Goal: Check status: Check status

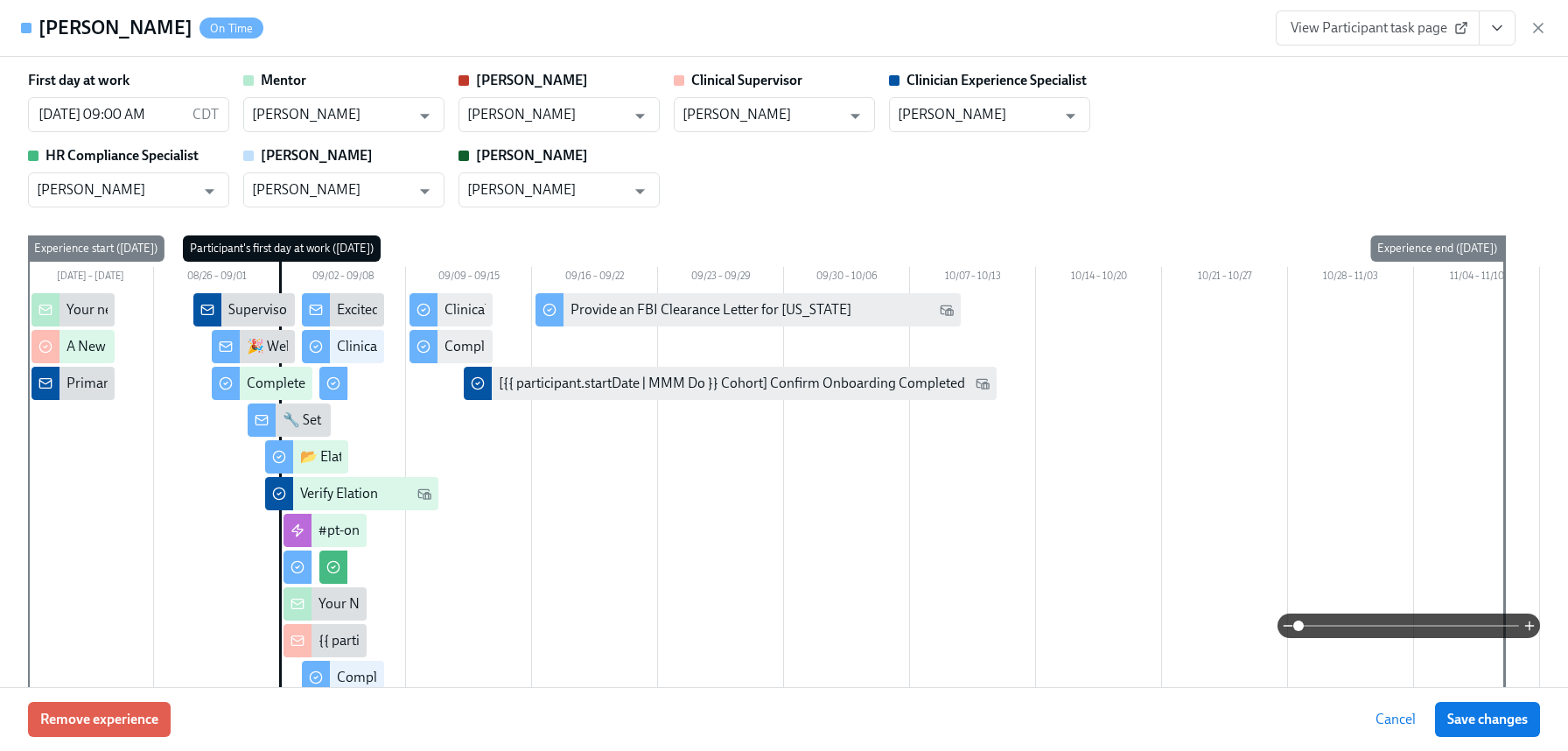
scroll to position [1870, 0]
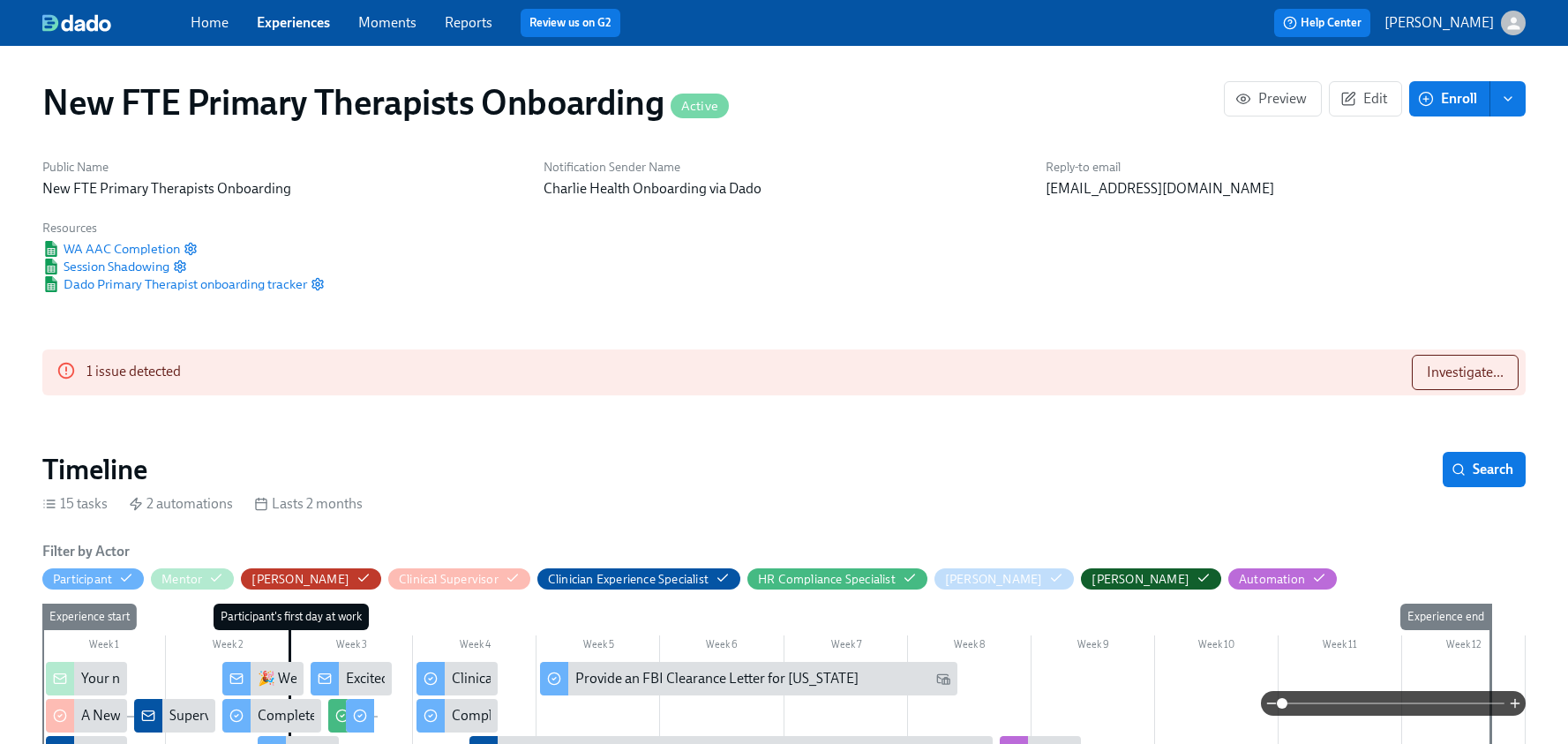
click at [283, 28] on link "Experiences" at bounding box center [293, 22] width 73 height 16
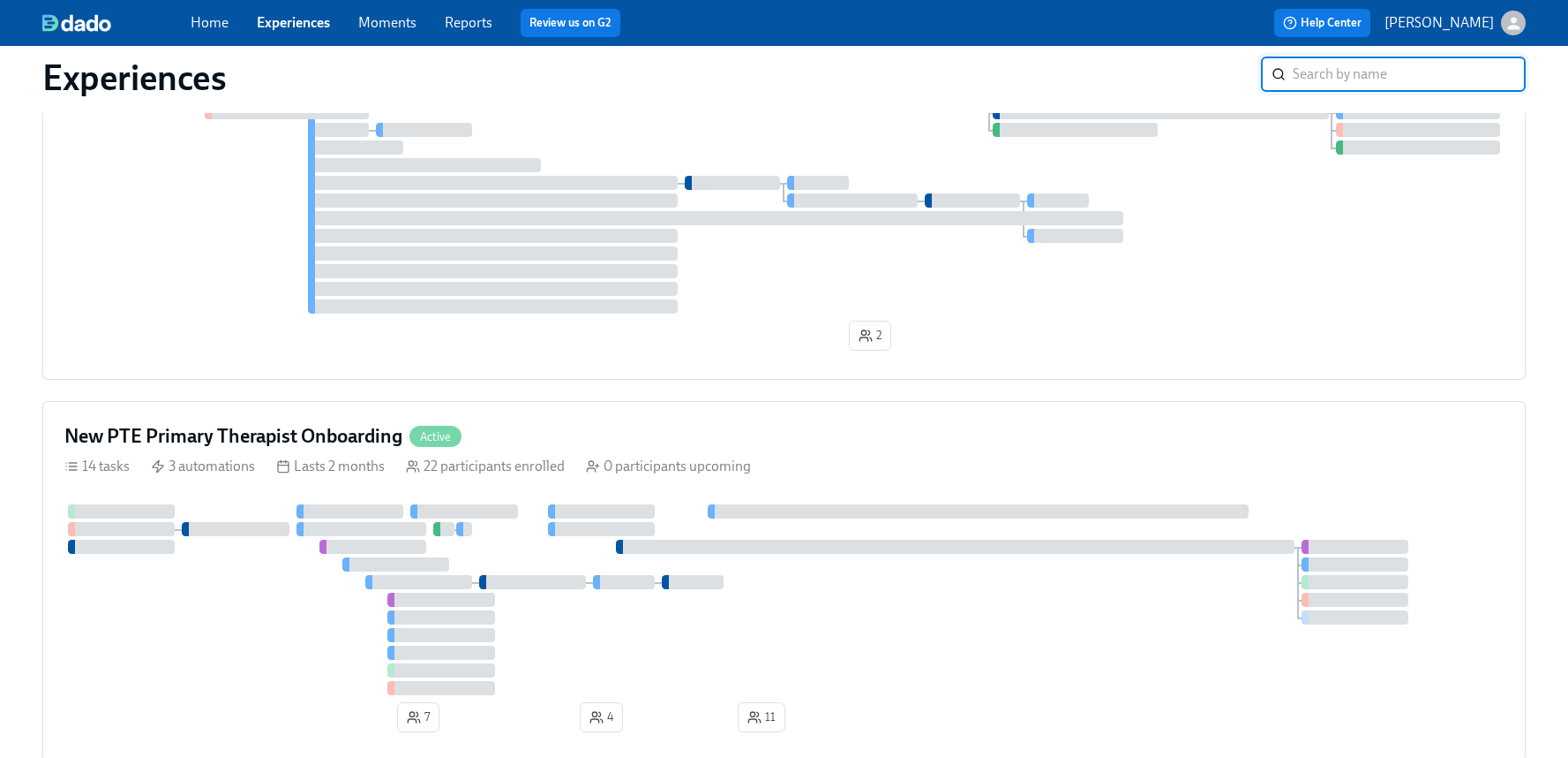
scroll to position [1828, 0]
click at [559, 434] on div "New PTE Primary Therapist Onboarding Active" at bounding box center [784, 433] width 1439 height 27
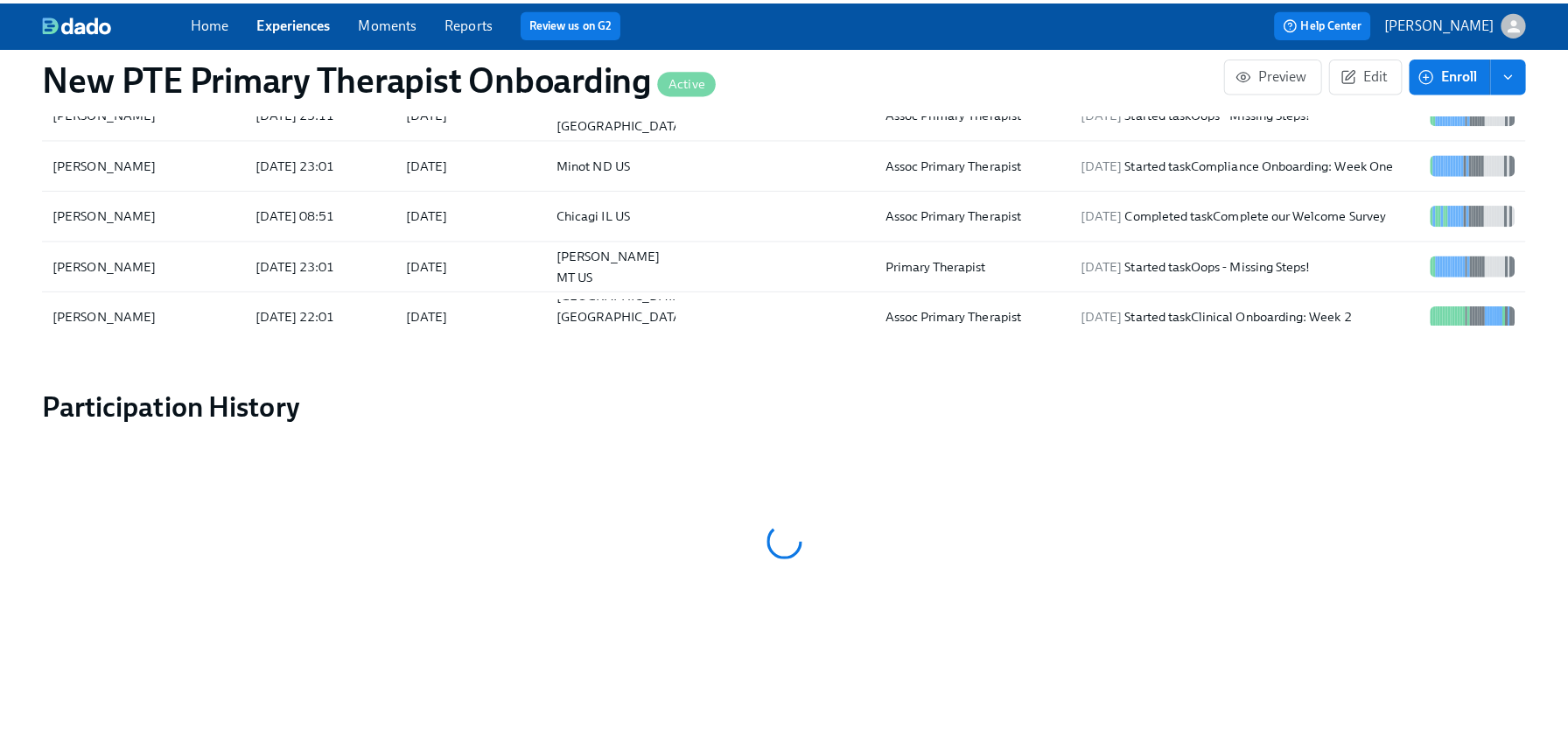
scroll to position [1622, 0]
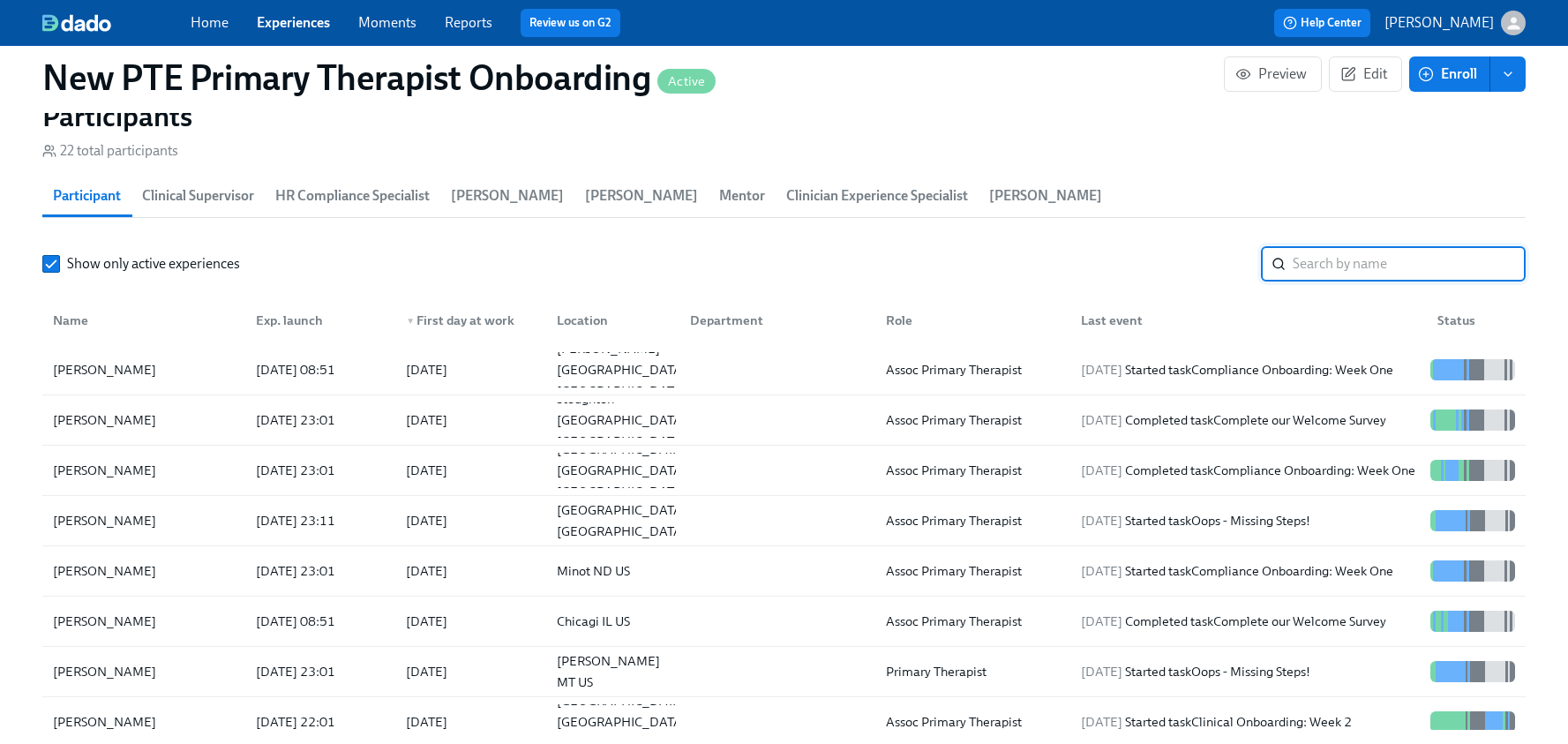
click at [1350, 273] on input "search" at bounding box center [1409, 263] width 233 height 36
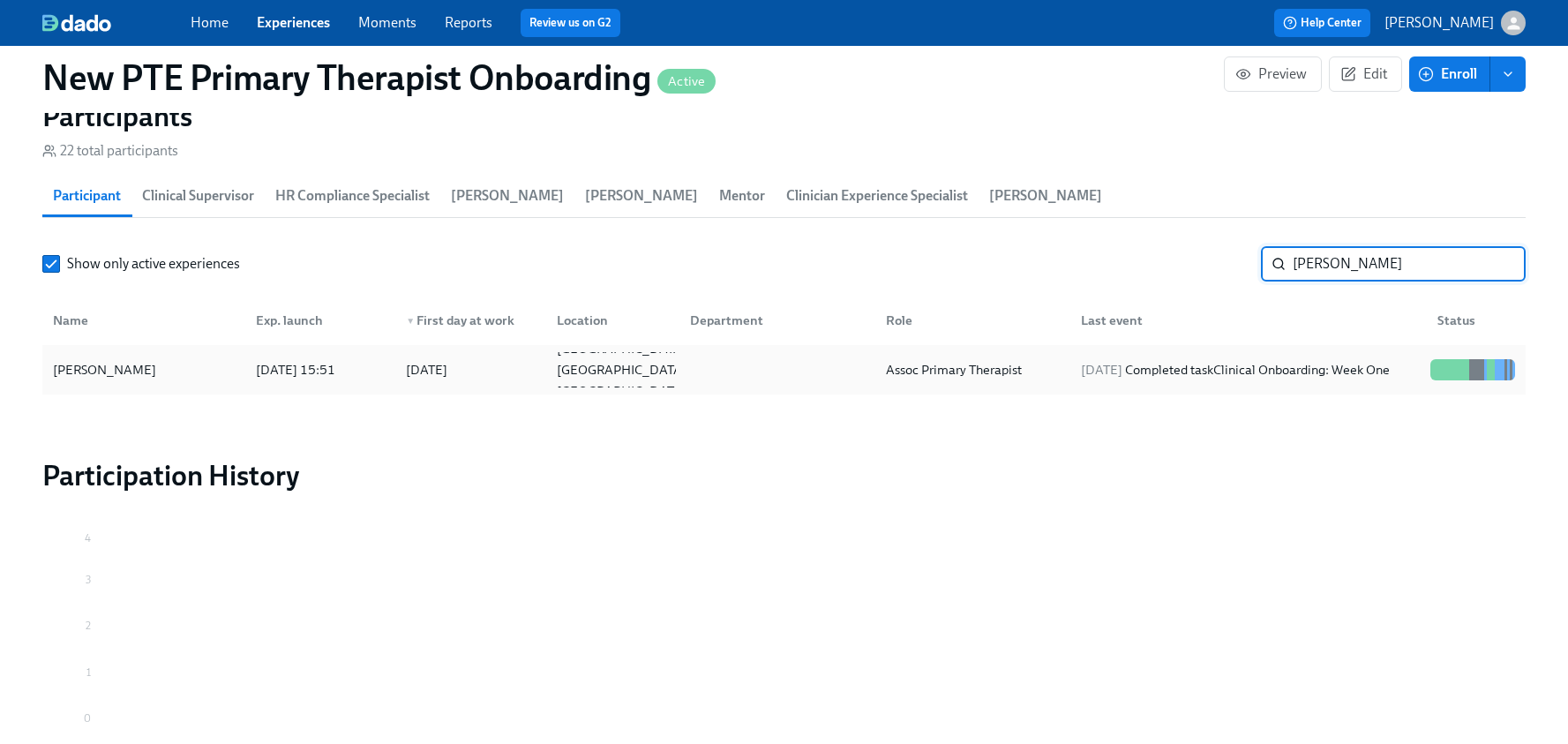
type input "[PERSON_NAME]"
click at [143, 367] on div "[PERSON_NAME]" at bounding box center [105, 370] width 117 height 21
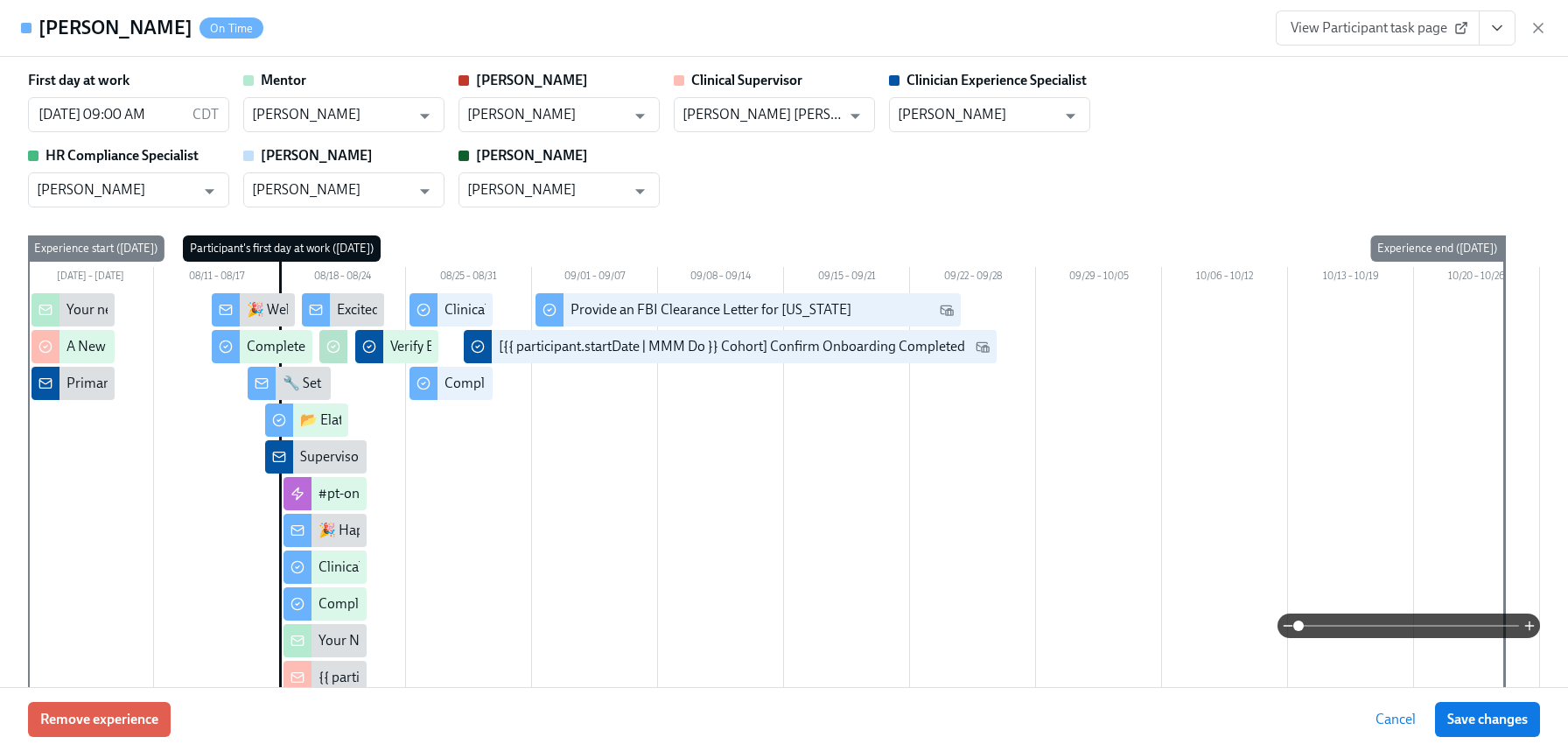
click at [1498, 26] on icon "View task page" at bounding box center [1497, 28] width 17 height 17
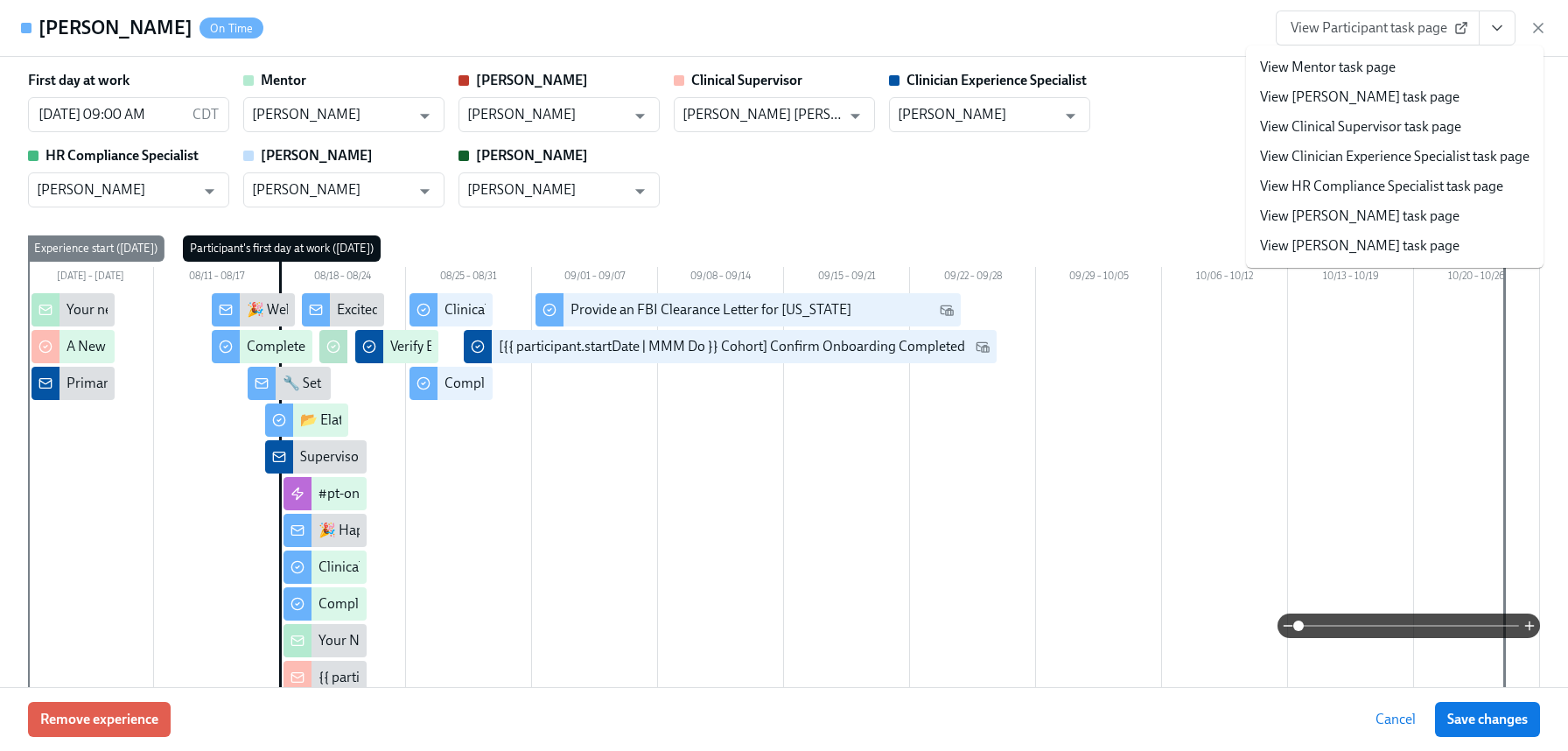
click at [1165, 160] on div "First day at work [DATE] 09:00 AM CDT ​ Mentor [PERSON_NAME] ​ [PERSON_NAME] ​ …" at bounding box center [784, 138] width 1512 height 136
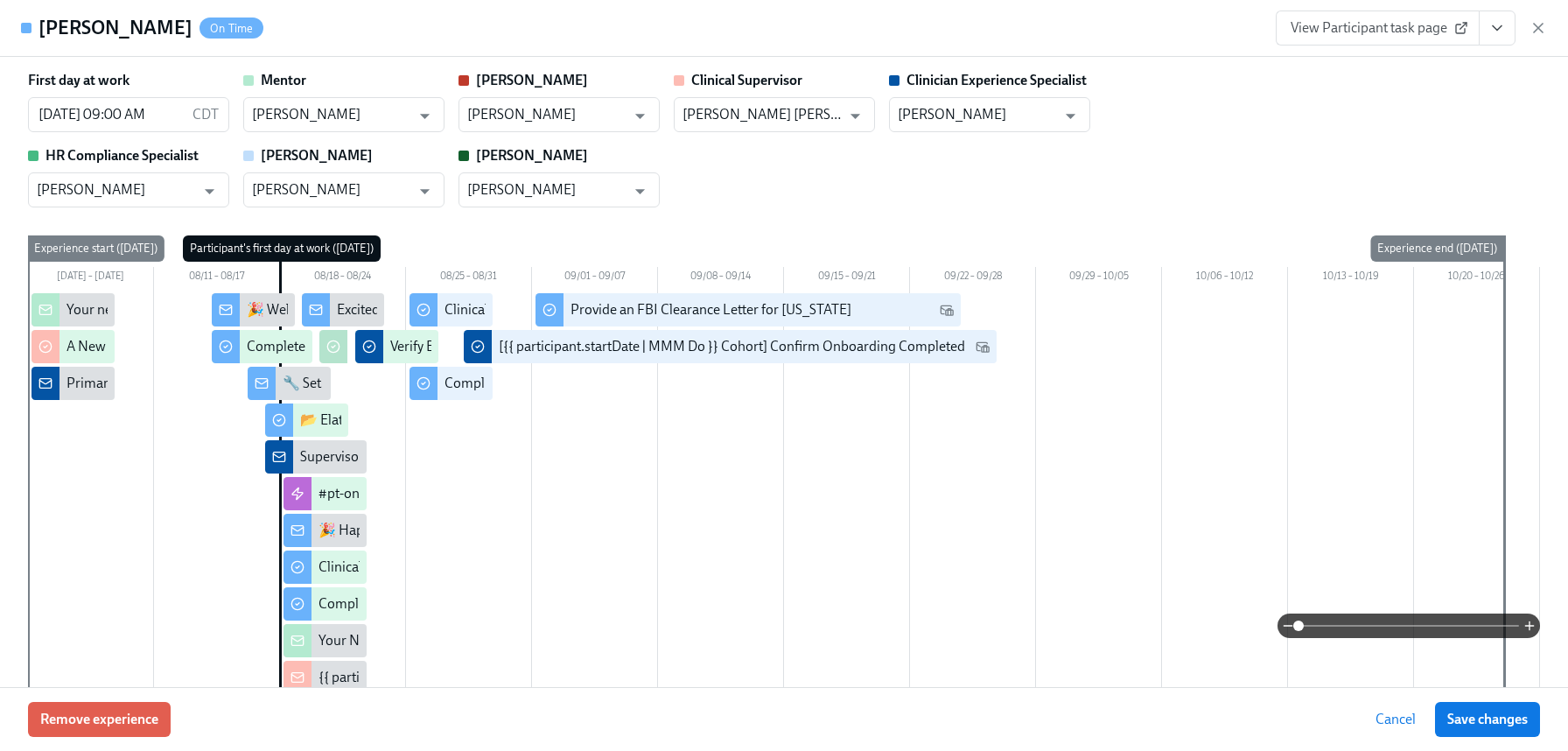
click at [1513, 25] on button "View task page" at bounding box center [1497, 28] width 37 height 35
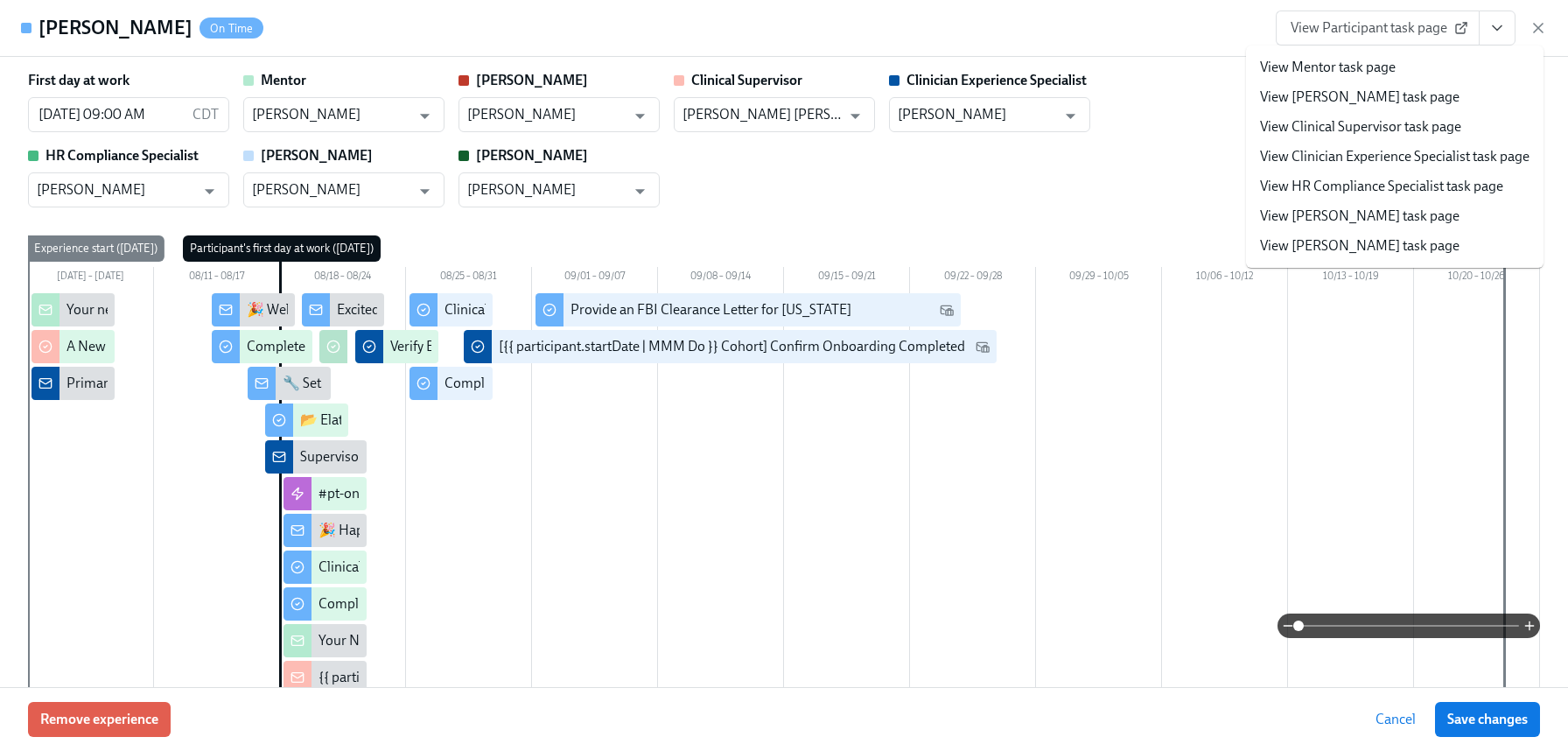
click at [1359, 33] on span "View Participant task page" at bounding box center [1378, 28] width 174 height 17
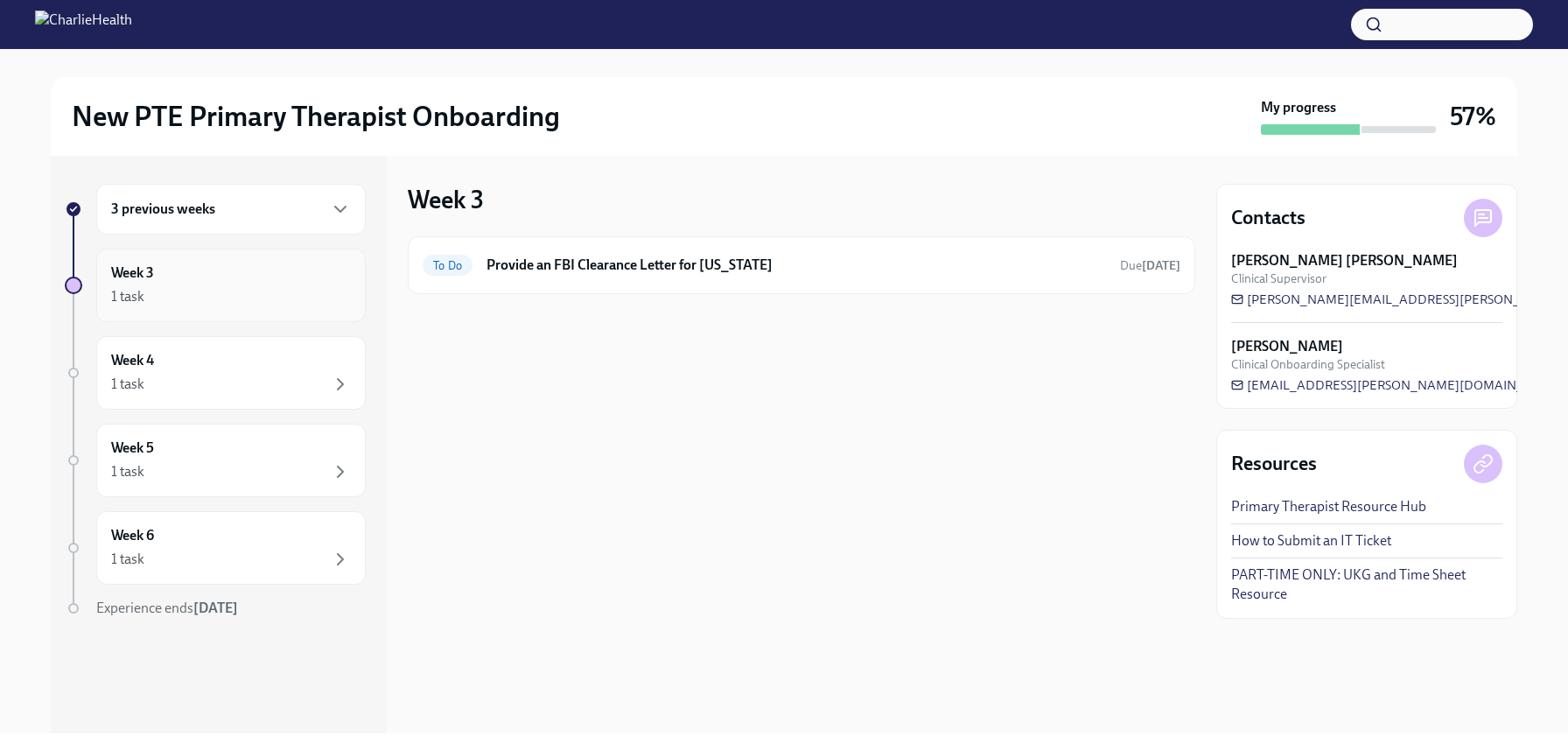
click at [209, 294] on div "1 task" at bounding box center [231, 297] width 240 height 21
click at [265, 363] on div "Week 4 1 task" at bounding box center [231, 373] width 240 height 44
click at [284, 481] on div "1 task" at bounding box center [231, 471] width 240 height 21
click at [306, 210] on div "3 previous weeks" at bounding box center [231, 209] width 240 height 21
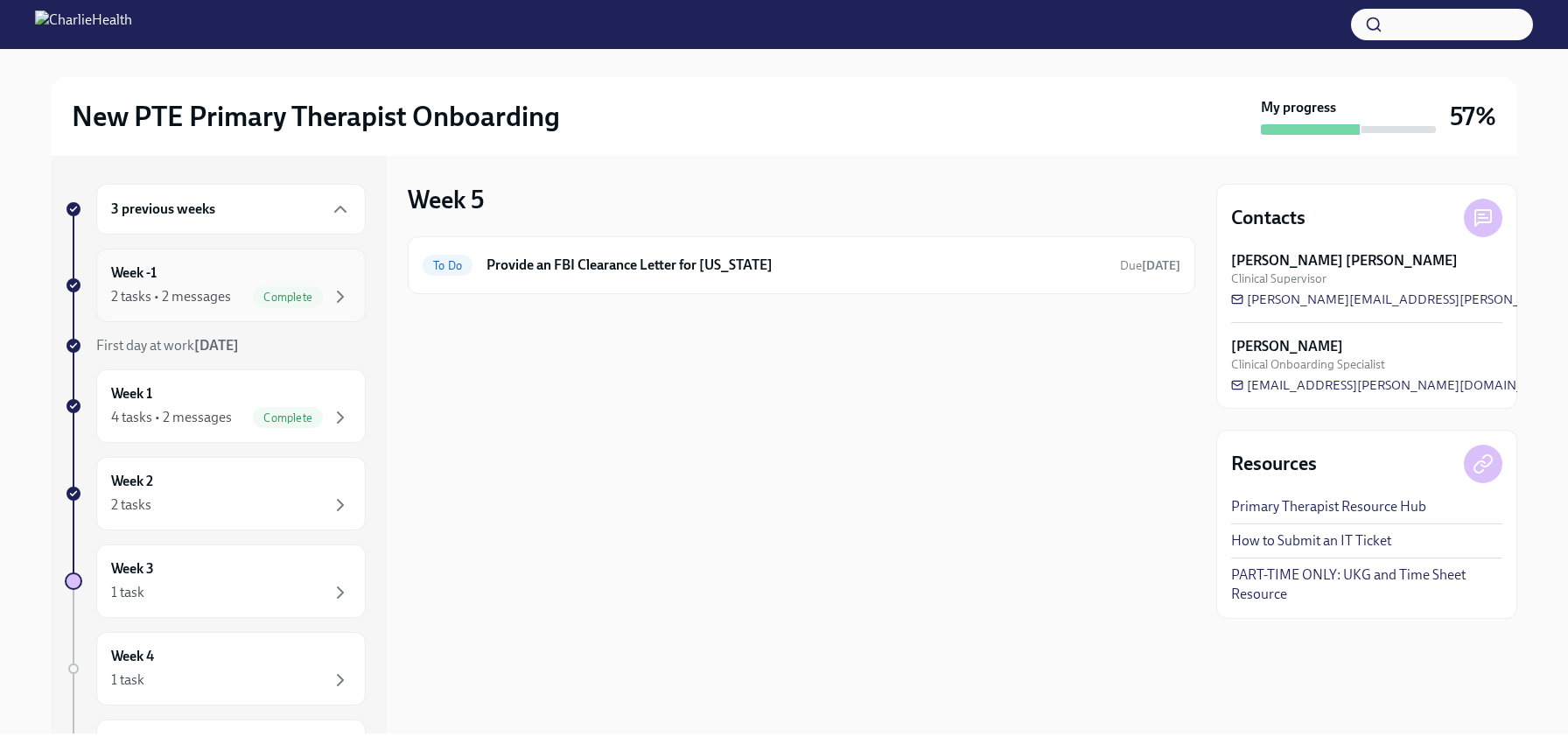
scroll to position [4, 0]
click at [216, 397] on div "Week 1 4 tasks • 2 messages Complete" at bounding box center [231, 403] width 240 height 44
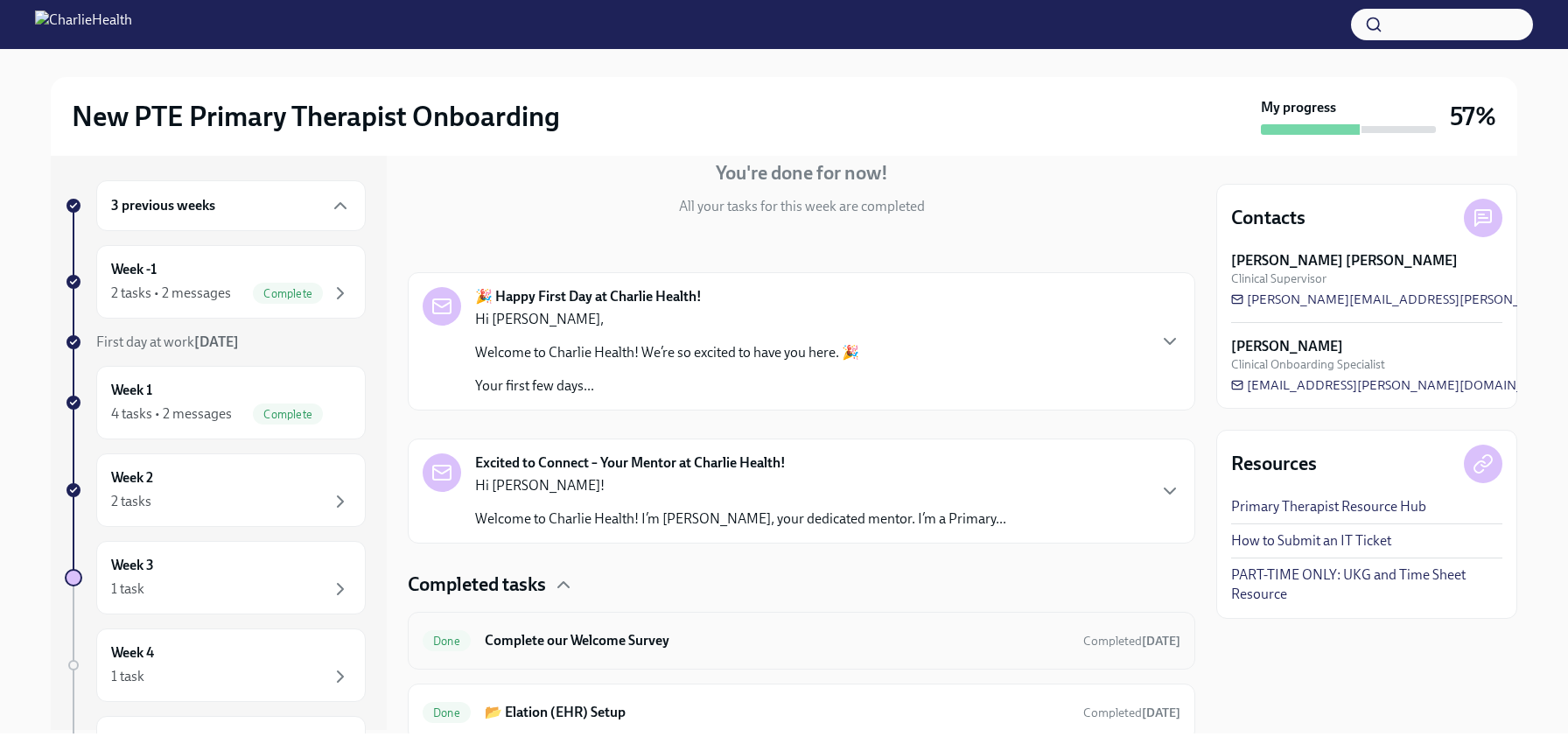
scroll to position [380, 0]
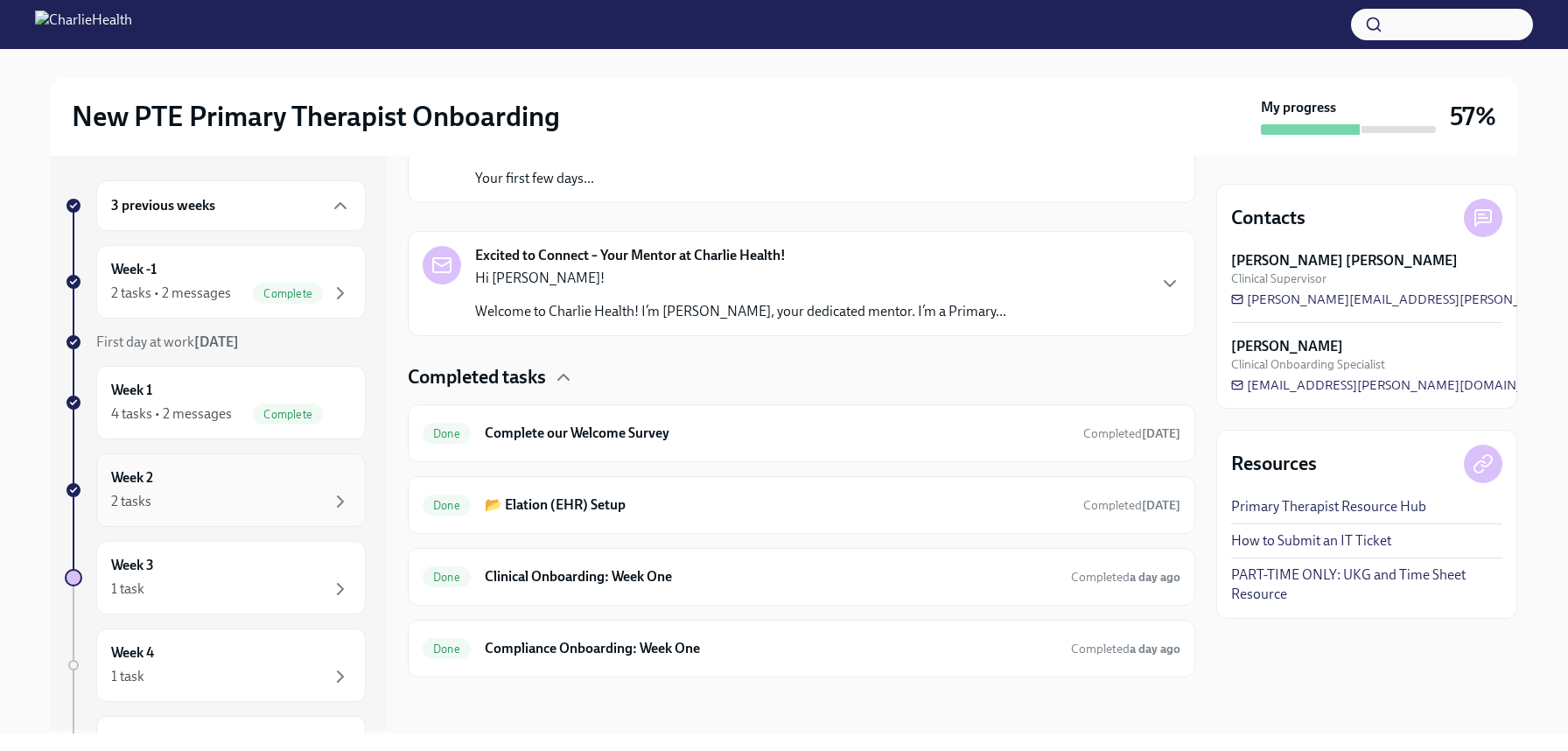
click at [219, 477] on div "Week 2 2 tasks" at bounding box center [231, 490] width 240 height 44
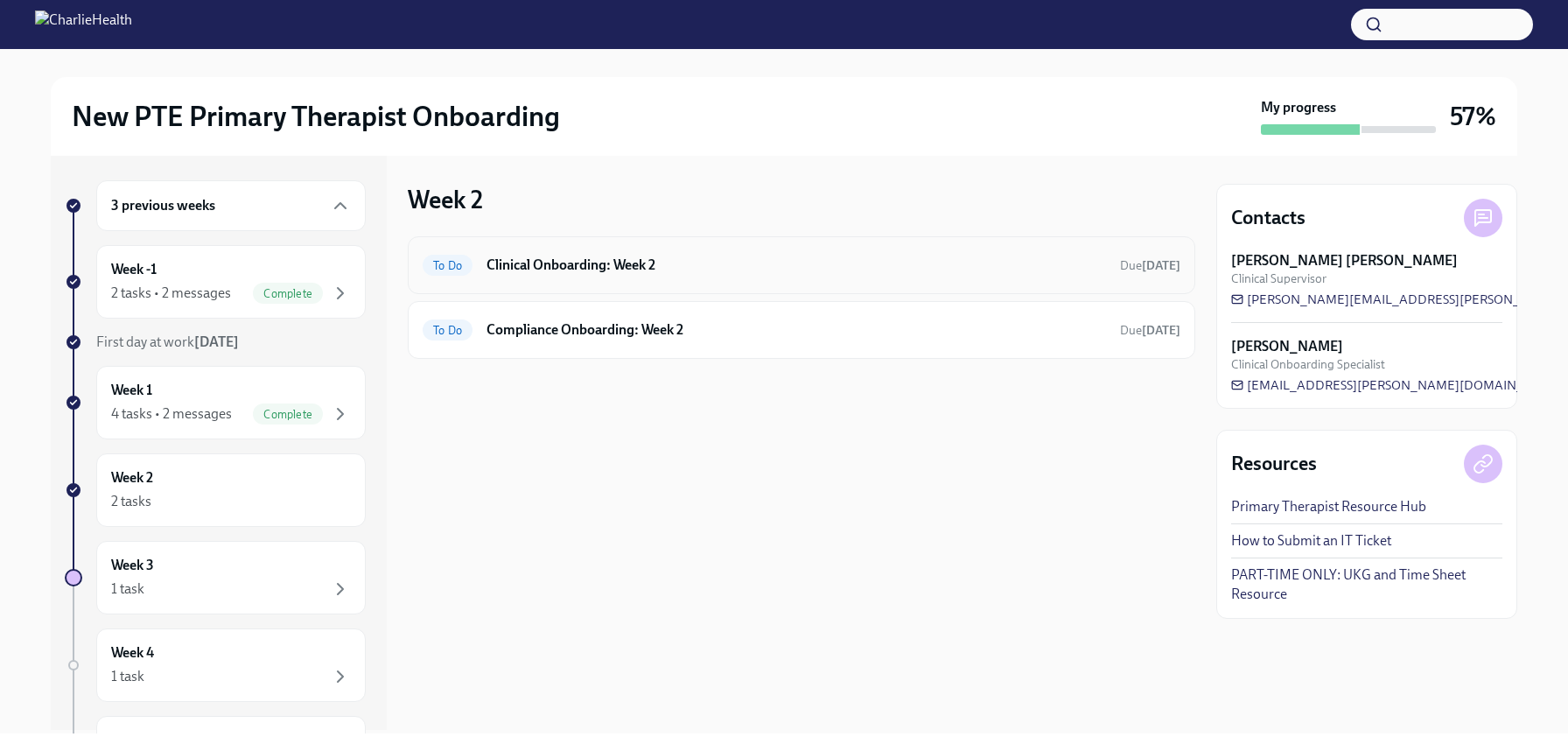
click at [713, 263] on h6 "Clinical Onboarding: Week 2" at bounding box center [796, 265] width 620 height 19
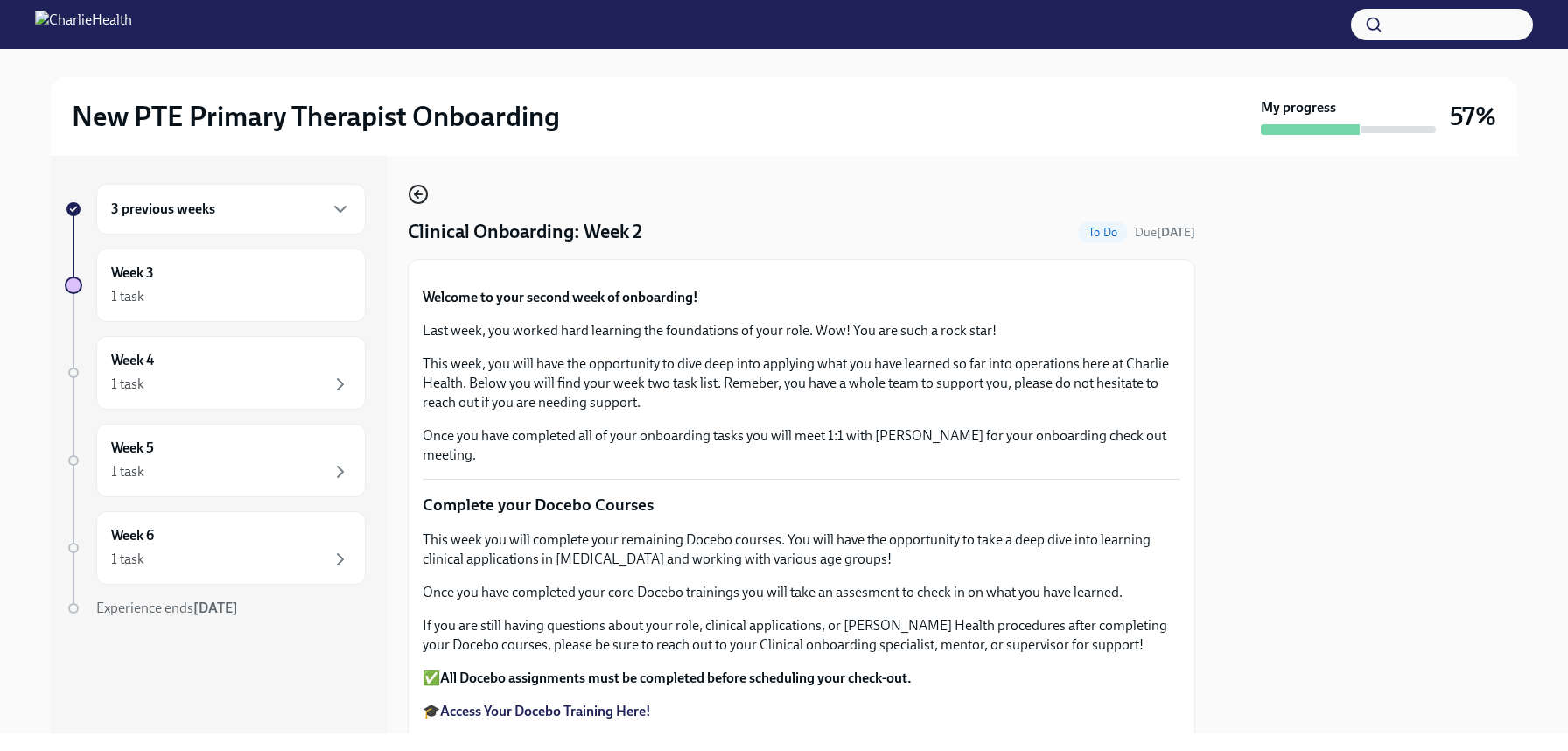
click at [422, 184] on icon "button" at bounding box center [418, 194] width 21 height 21
